Goal: Transaction & Acquisition: Book appointment/travel/reservation

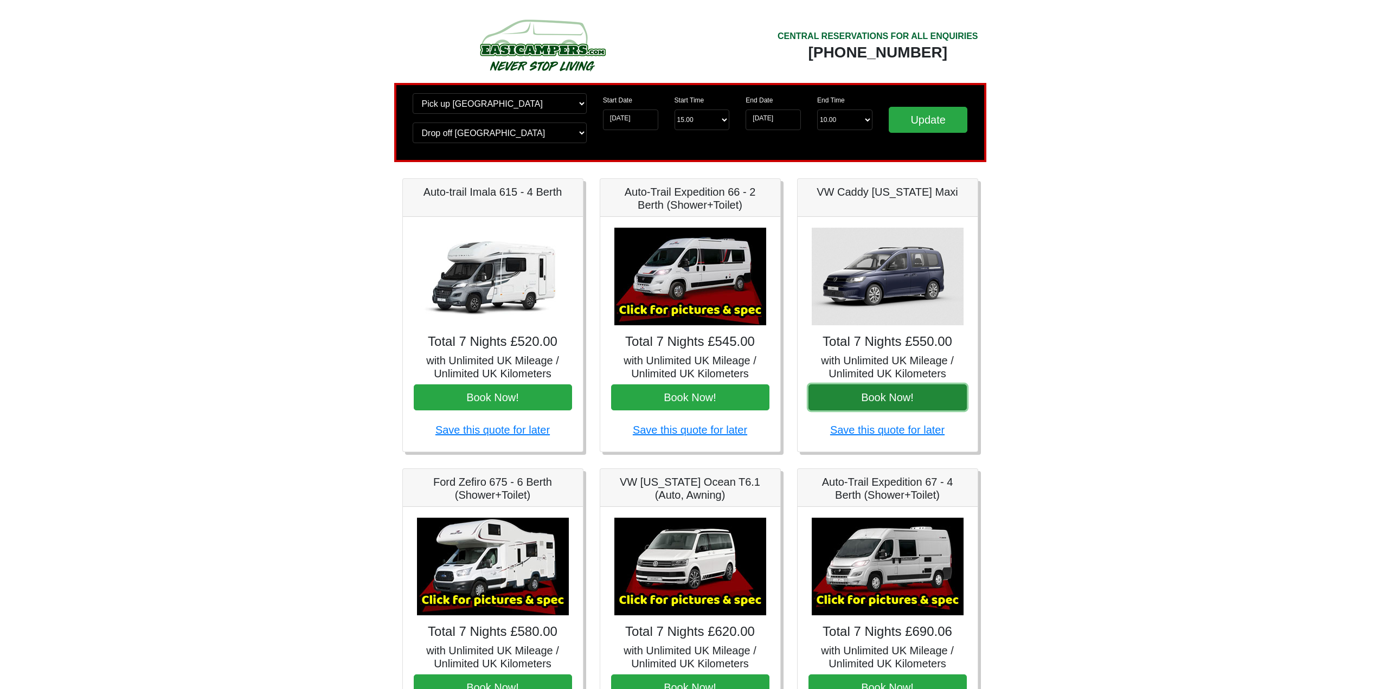
click at [876, 396] on button "Book Now!" at bounding box center [887, 397] width 158 height 26
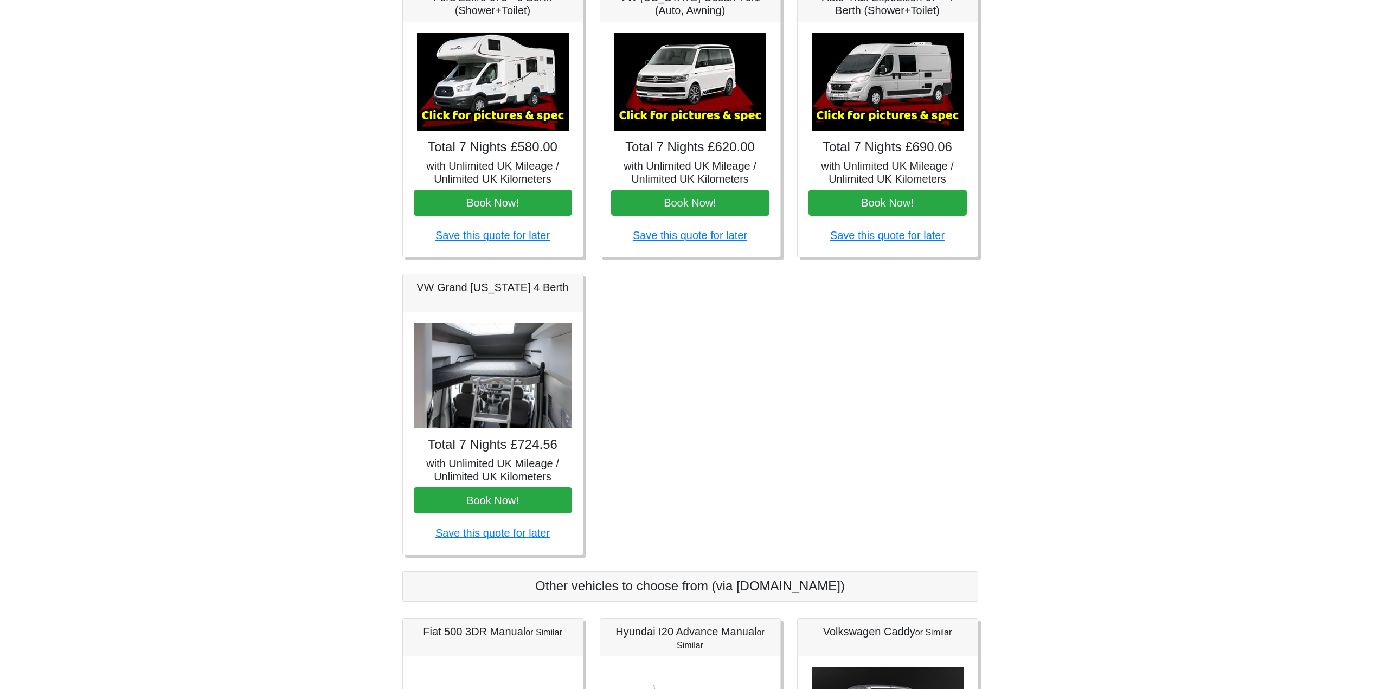
scroll to position [488, 0]
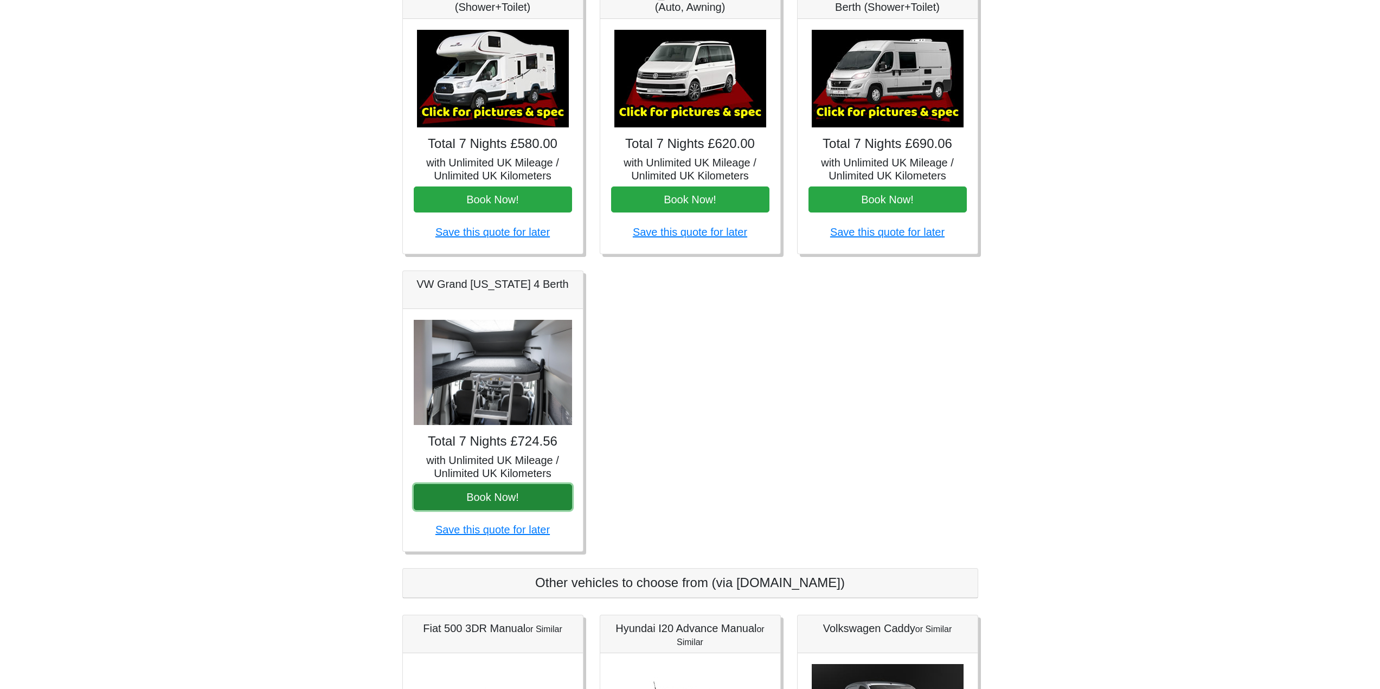
click at [502, 497] on button "Book Now!" at bounding box center [493, 497] width 158 height 26
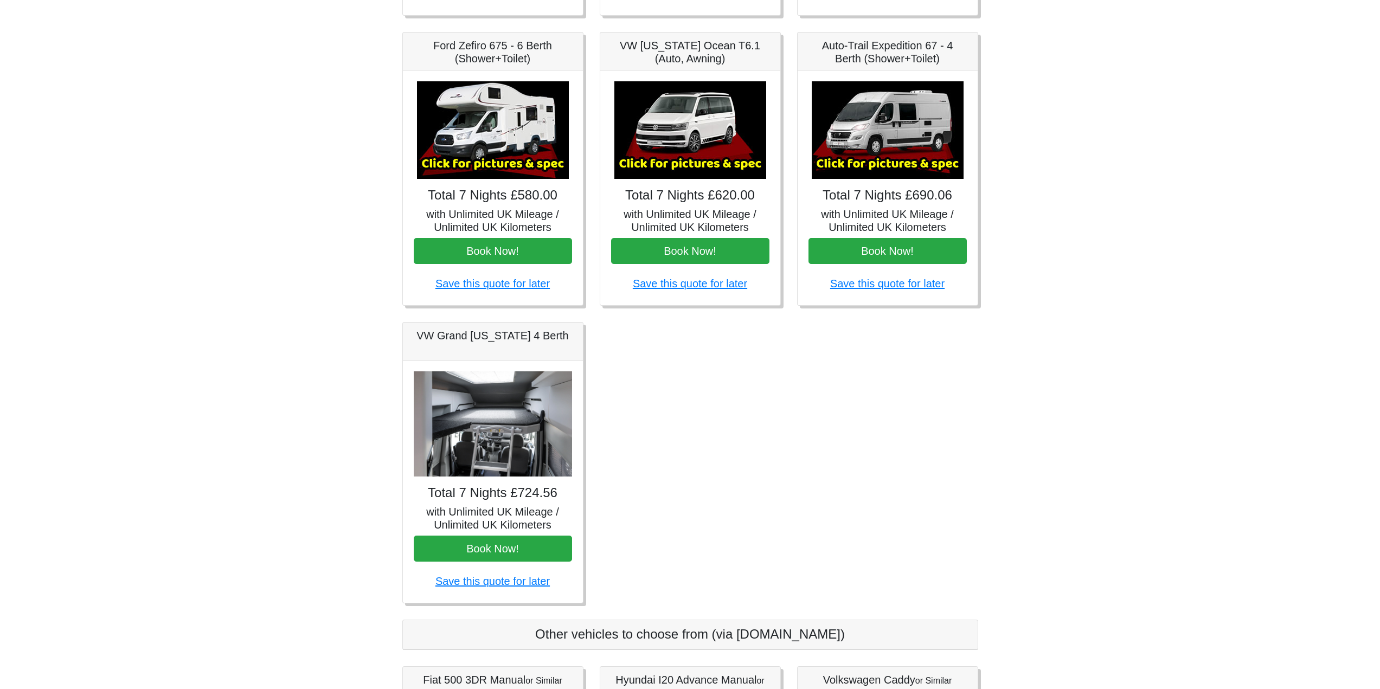
scroll to position [325, 0]
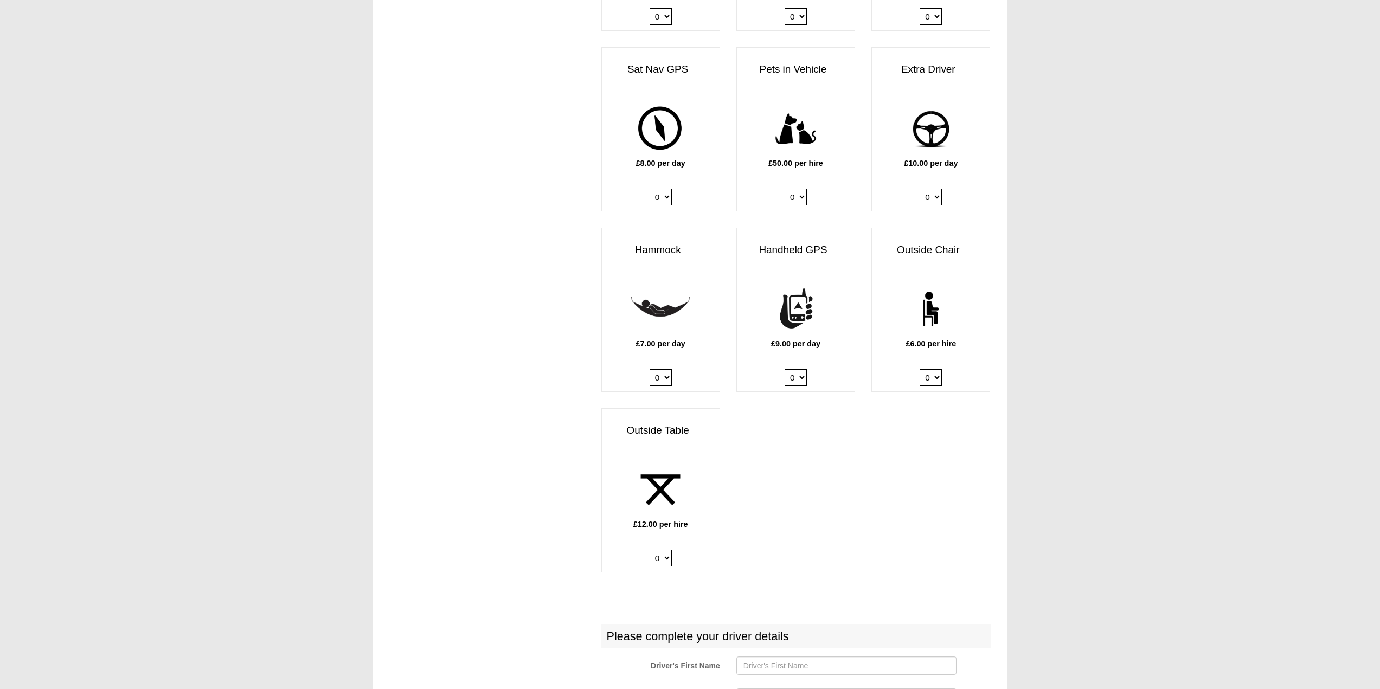
scroll to position [1301, 0]
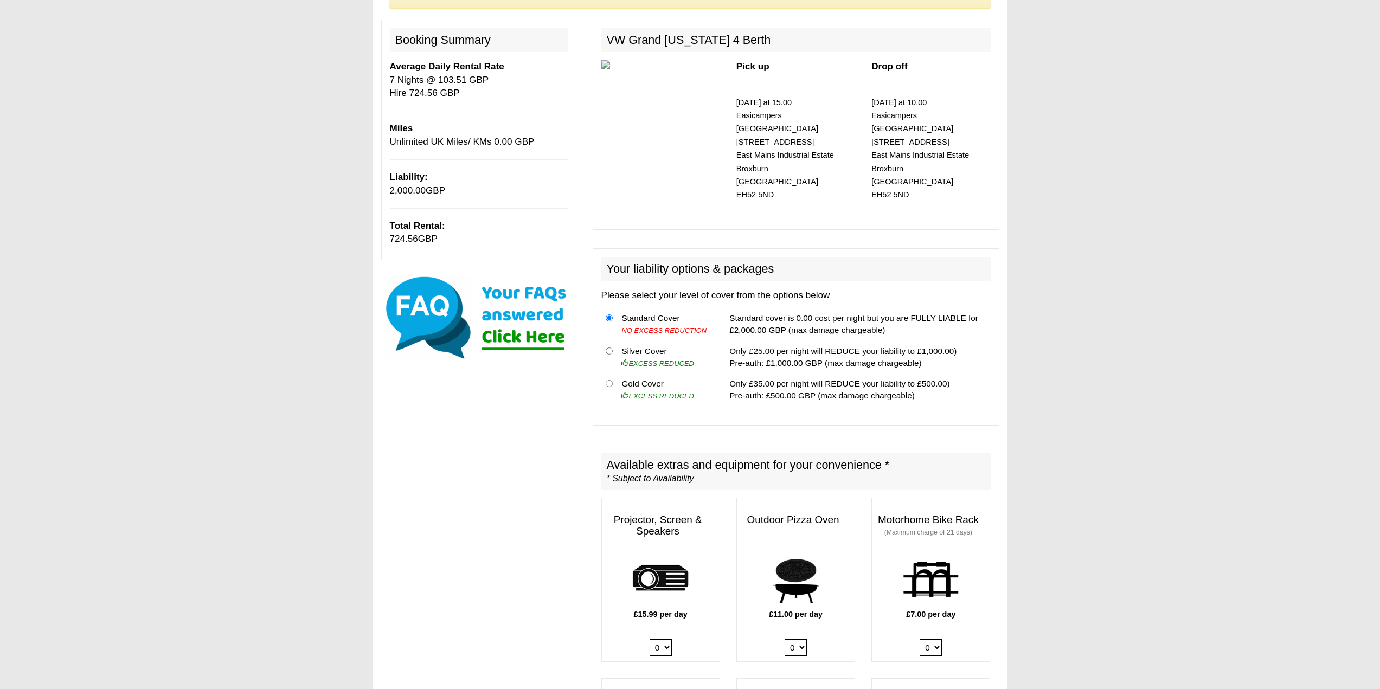
scroll to position [54, 0]
